Goal: Find specific page/section: Find specific page/section

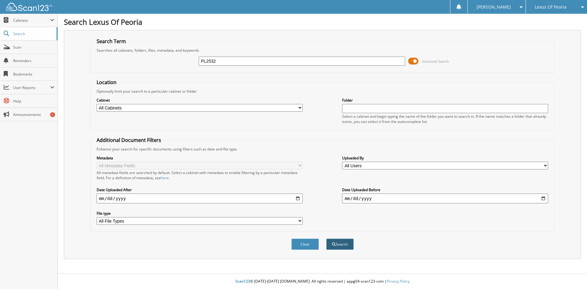
type input "PL2532"
click at [344, 246] on button "Search" at bounding box center [340, 244] width 28 height 11
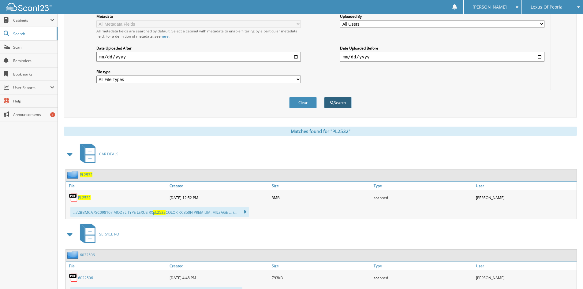
scroll to position [153, 0]
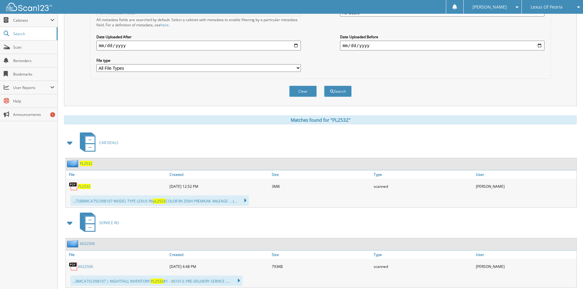
click at [86, 184] on span "PL2532" at bounding box center [84, 186] width 13 height 5
click at [540, 7] on span "Lexus Of Peoria" at bounding box center [547, 7] width 32 height 4
click at [540, 17] on link "Peoria Ford" at bounding box center [552, 19] width 61 height 11
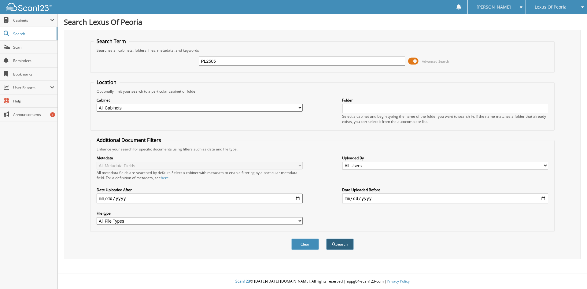
type input "PL2505"
click at [339, 246] on button "Search" at bounding box center [340, 244] width 28 height 11
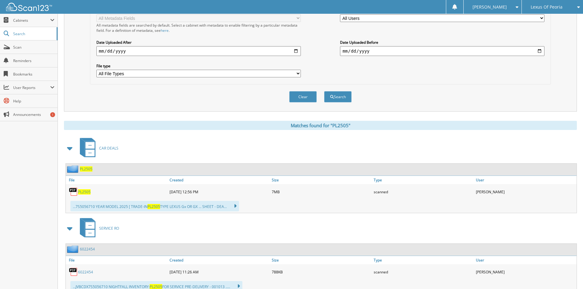
scroll to position [153, 0]
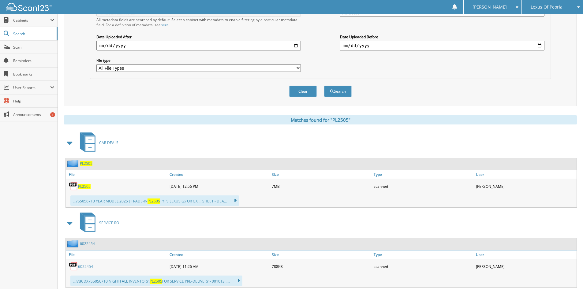
click at [89, 187] on span "PL2505" at bounding box center [84, 186] width 13 height 5
